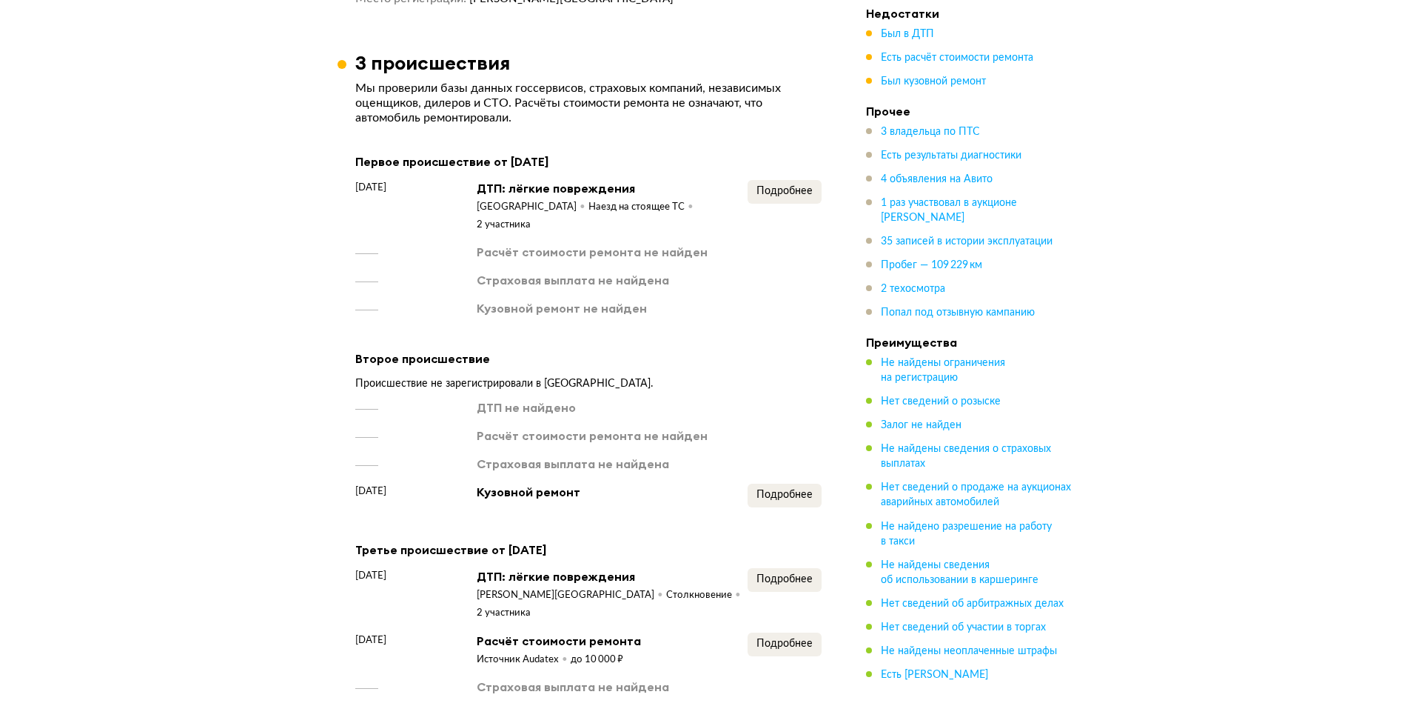
scroll to position [1777, 0]
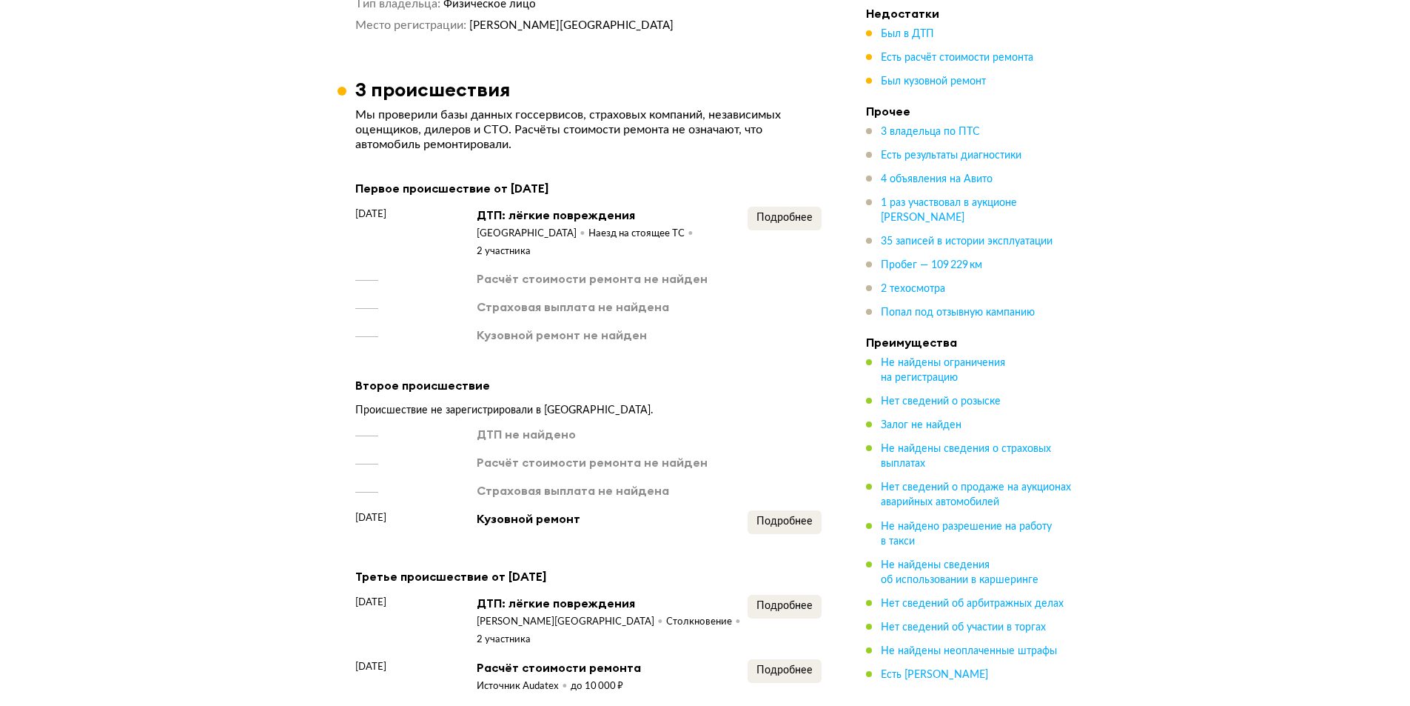
click at [822, 190] on article "3 происшествия Мы проверили базы данных госсервисов, страховых компаний, незави…" at bounding box center [589, 413] width 502 height 671
click at [794, 207] on button "Подробнее" at bounding box center [785, 219] width 74 height 24
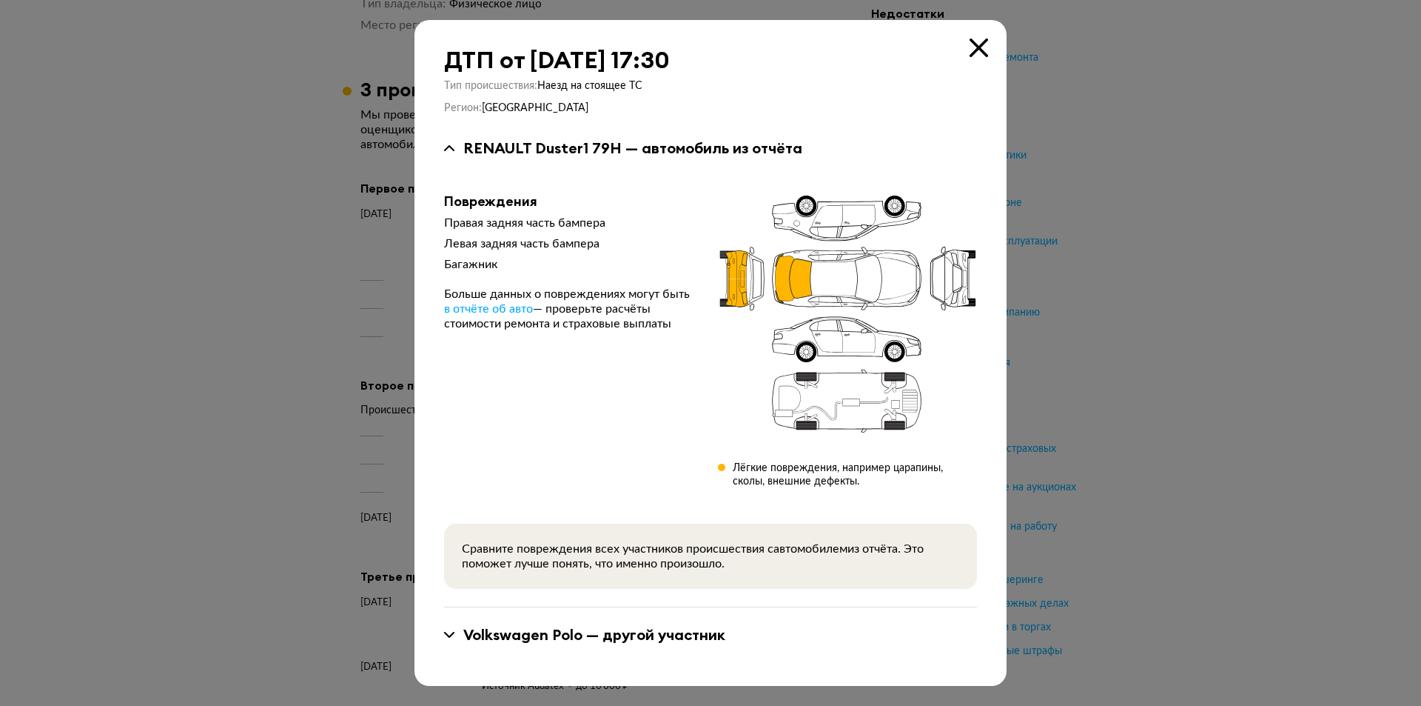
click at [1128, 257] on div at bounding box center [710, 353] width 1421 height 706
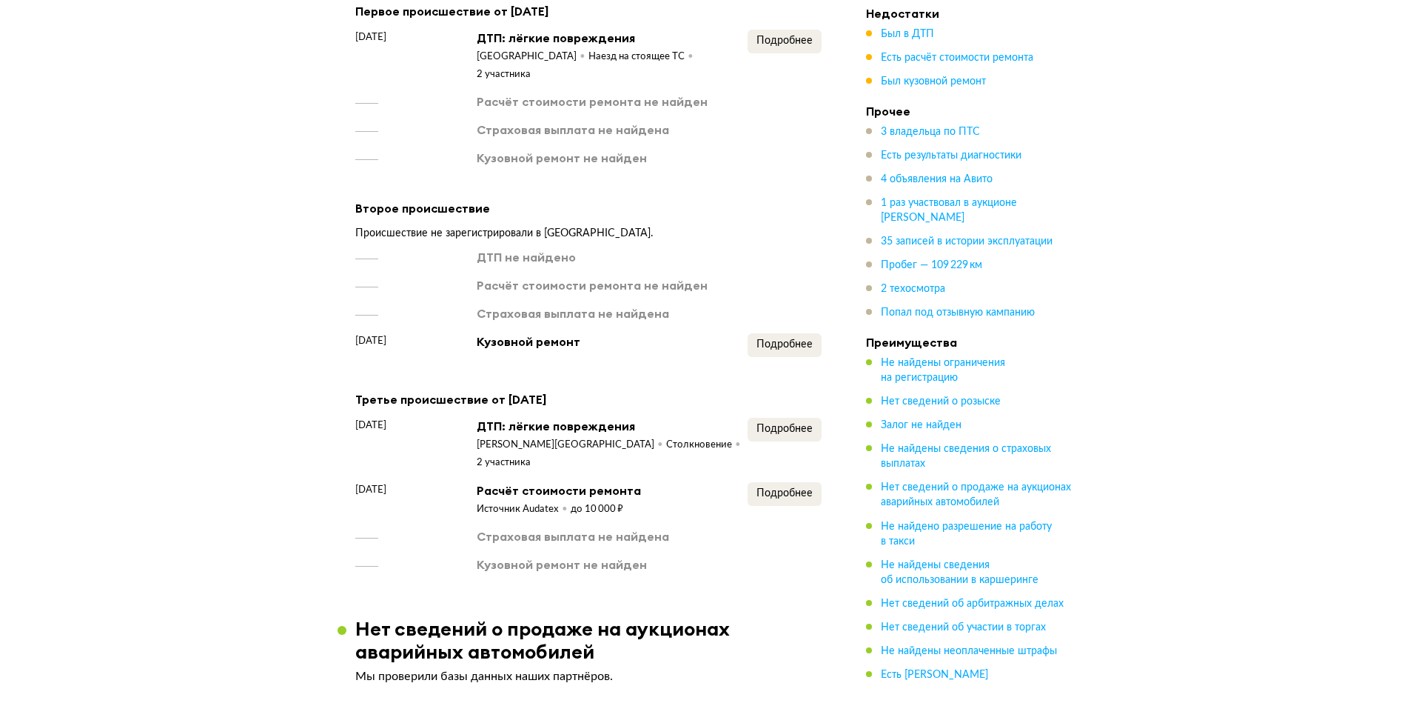
scroll to position [1999, 0]
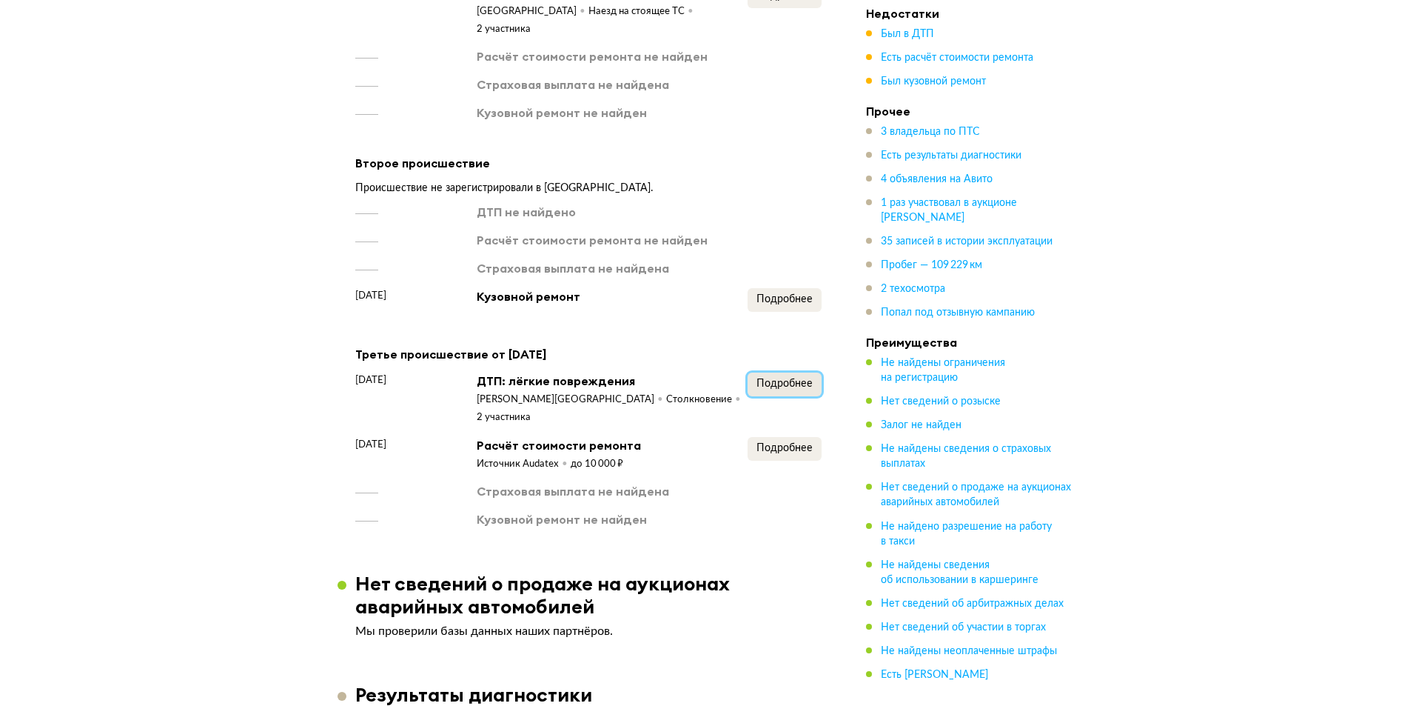
click at [787, 378] on span "Подробнее" at bounding box center [785, 383] width 56 height 10
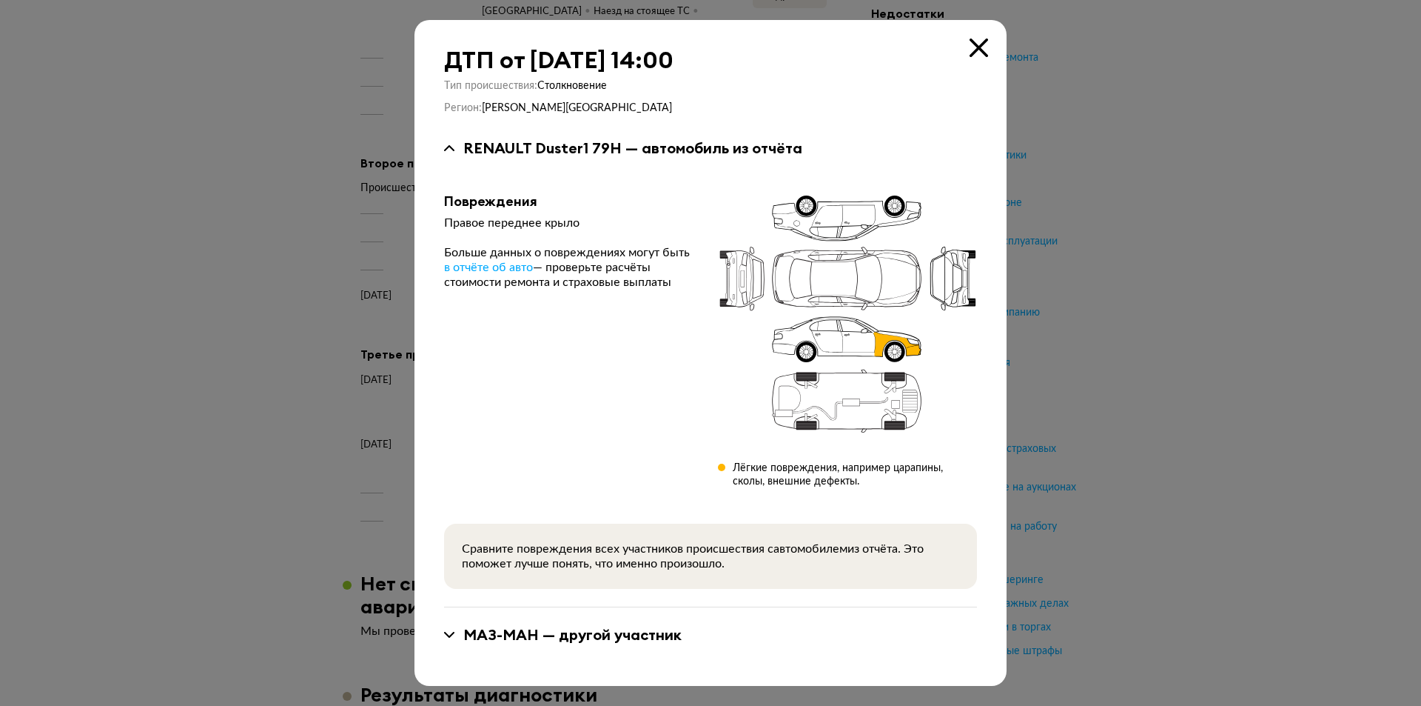
click at [1113, 227] on div at bounding box center [710, 353] width 1421 height 706
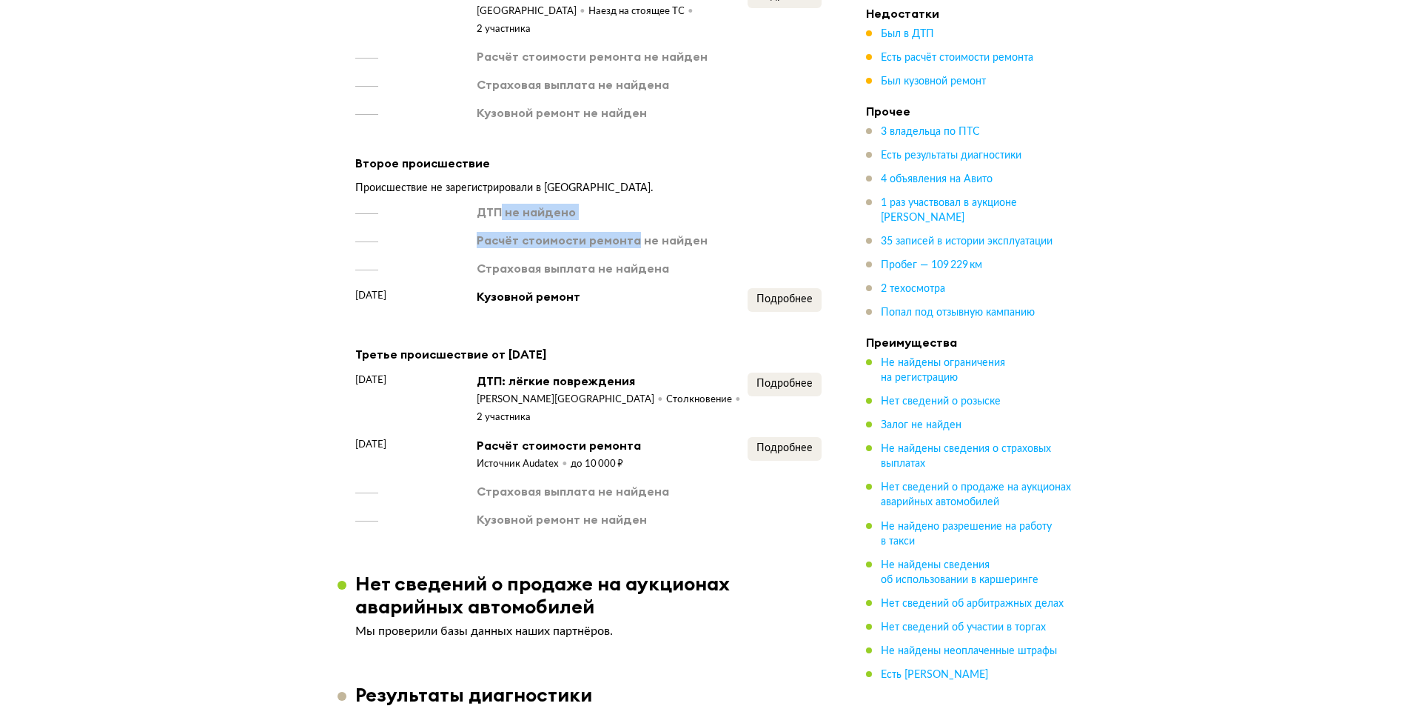
drag, startPoint x: 497, startPoint y: 190, endPoint x: 666, endPoint y: 217, distance: 171.6
click at [632, 217] on div "ДТП не найдено Расчёт стоимости ремонта не найден Страховая выплата не найдена …" at bounding box center [588, 258] width 466 height 108
click at [798, 294] on span "Подробнее" at bounding box center [785, 299] width 56 height 10
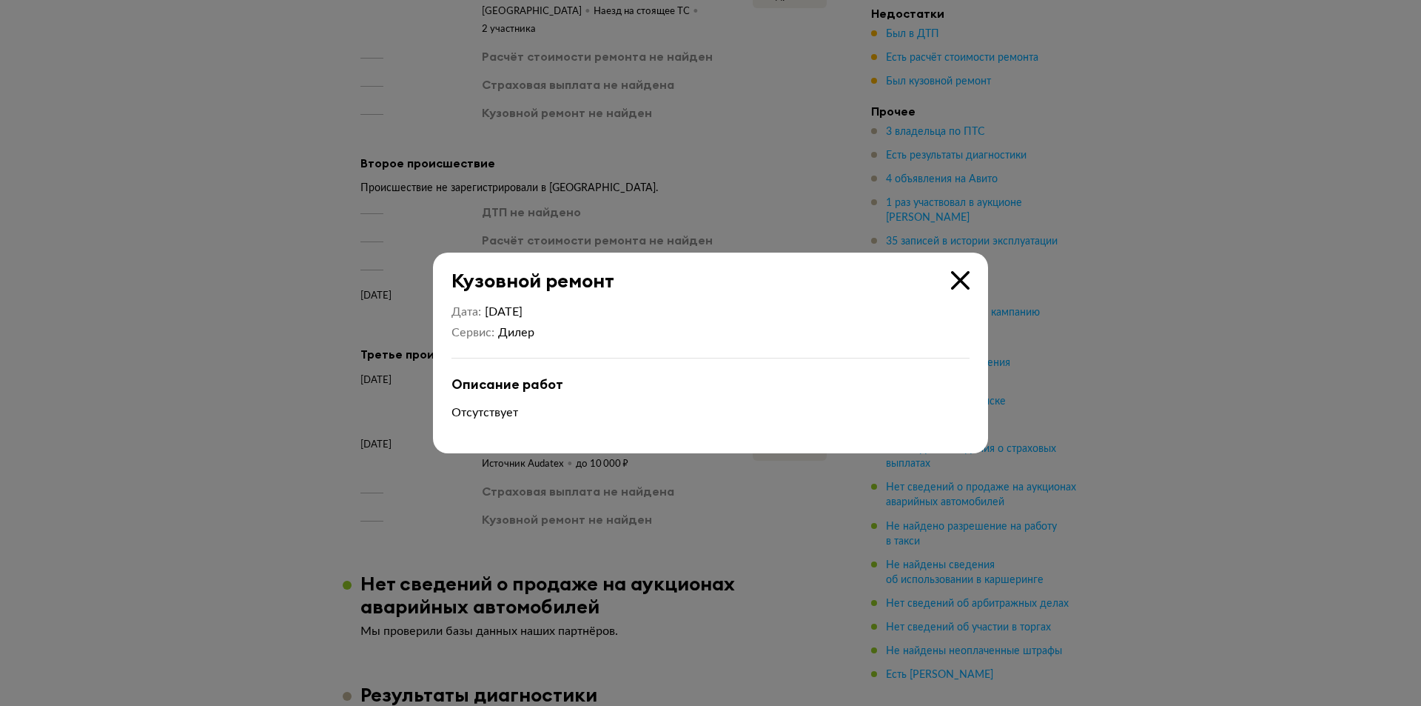
click at [962, 284] on icon at bounding box center [960, 280] width 19 height 19
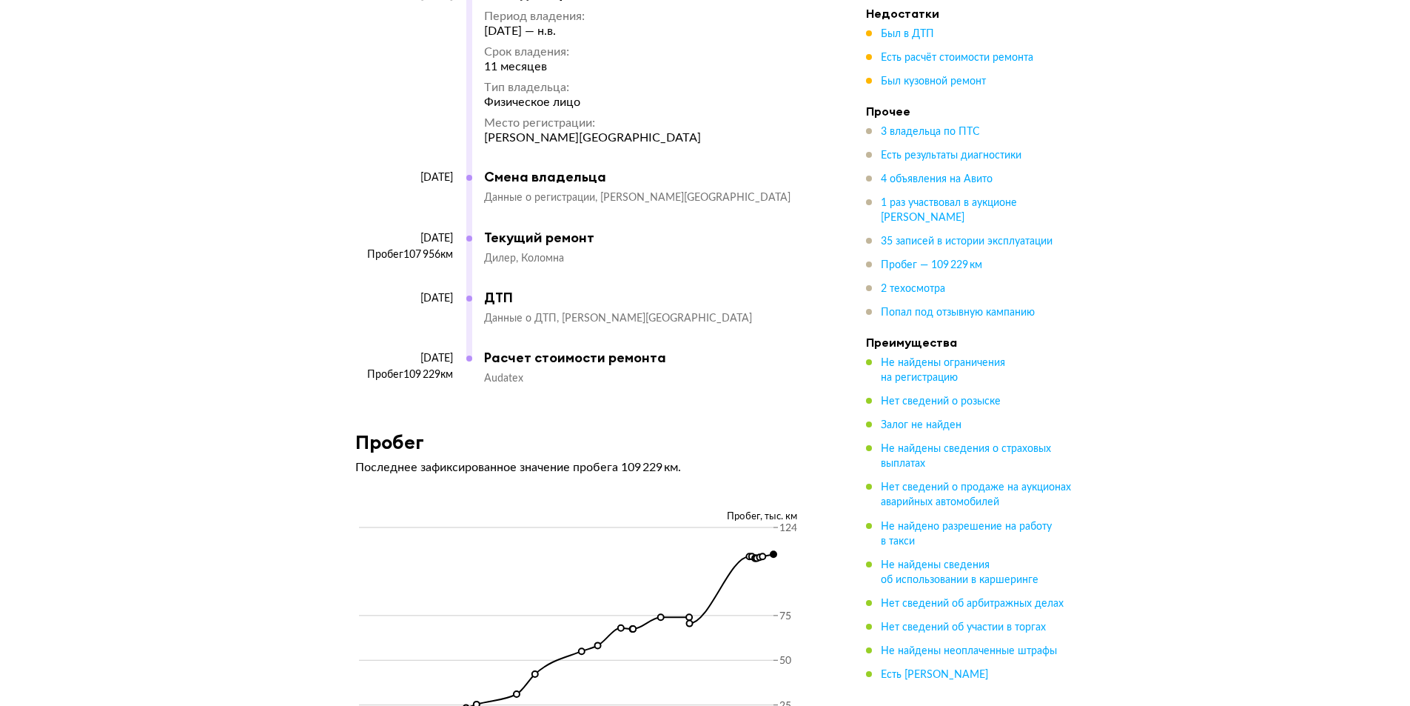
scroll to position [8233, 0]
